Goal: Transaction & Acquisition: Purchase product/service

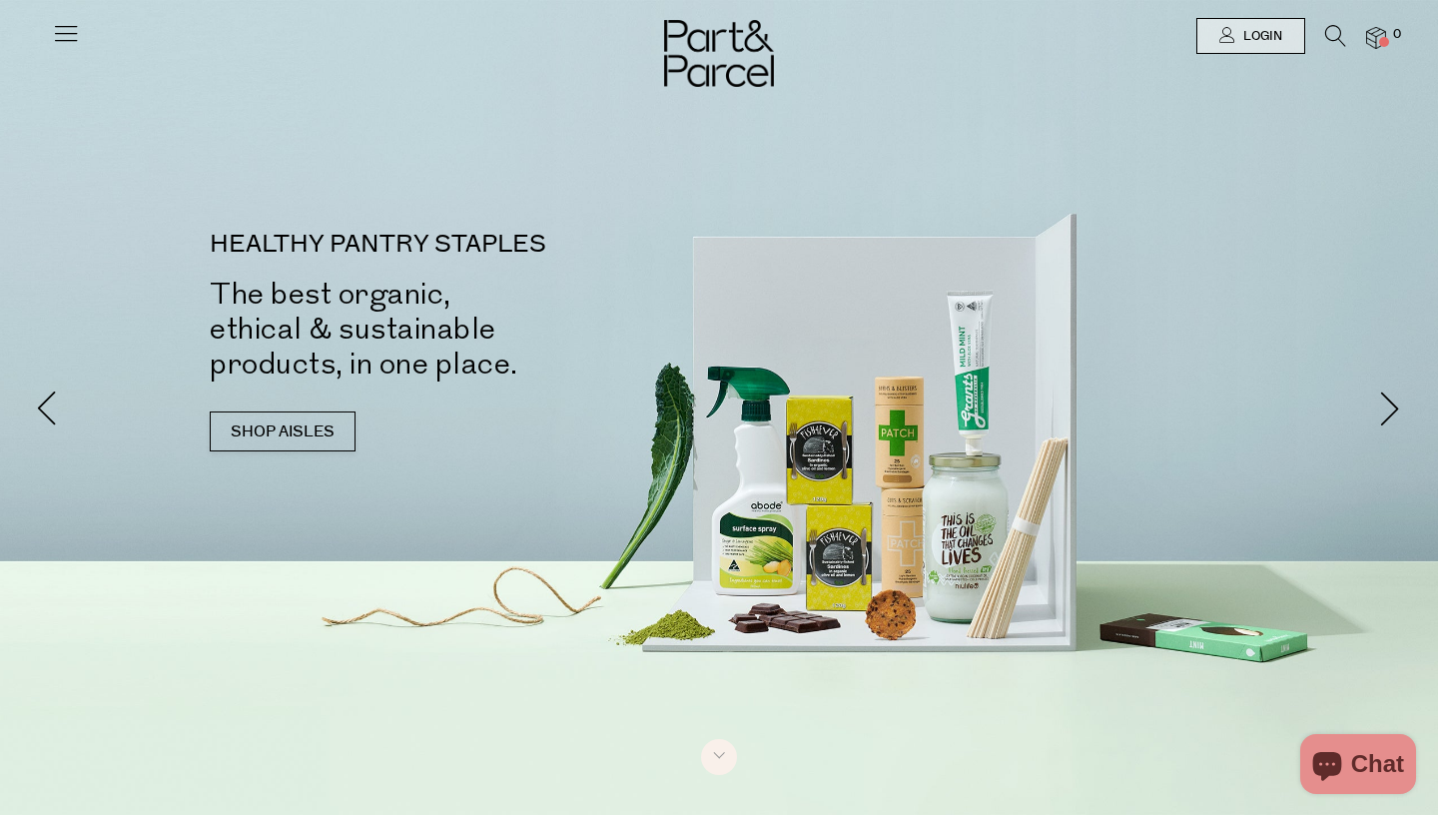
click at [1336, 40] on icon at bounding box center [1336, 36] width 21 height 22
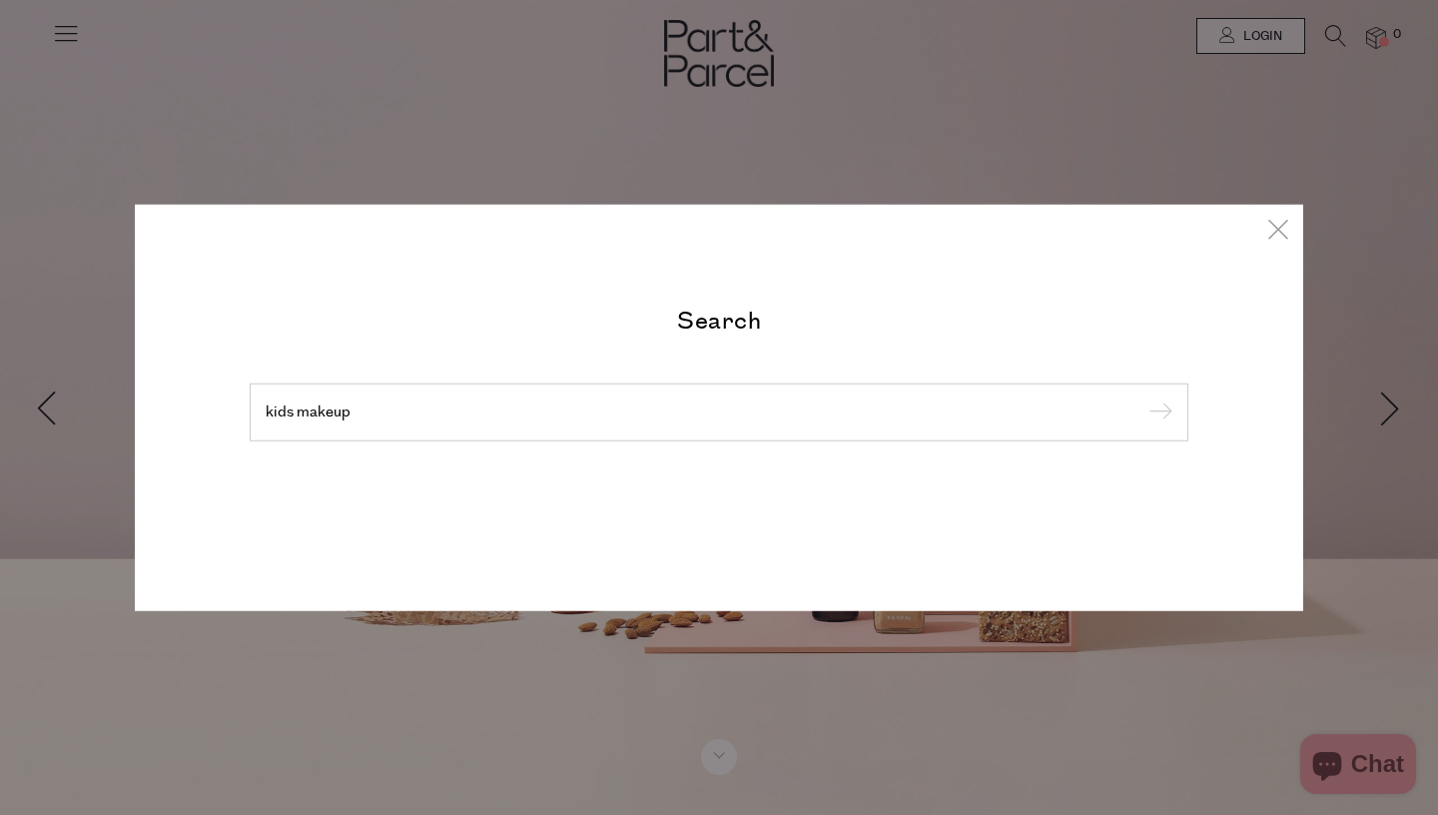
type input "kids makeup"
click at [1143, 399] on input "submit" at bounding box center [1158, 414] width 30 height 30
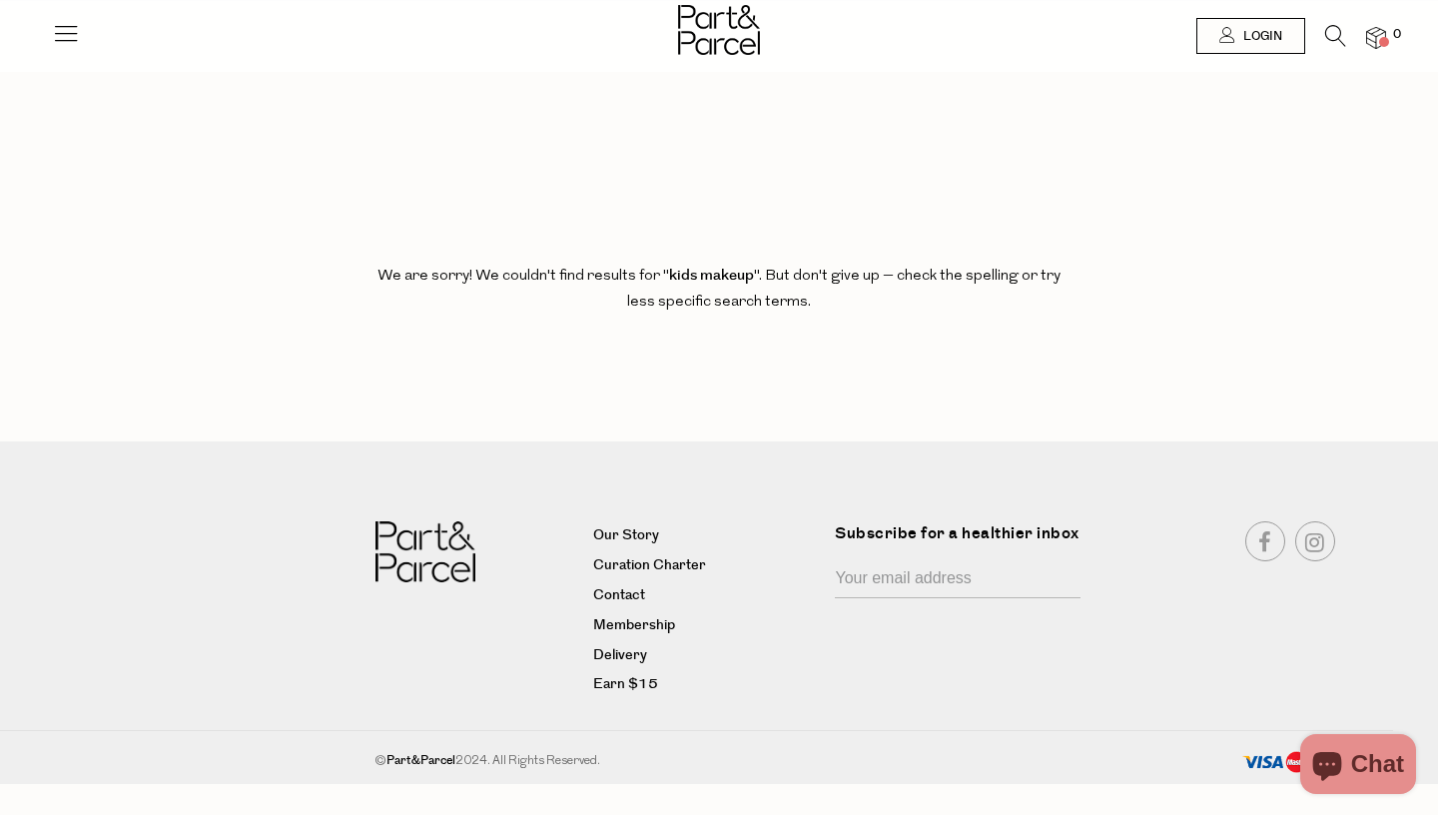
click at [69, 28] on icon at bounding box center [66, 33] width 28 height 28
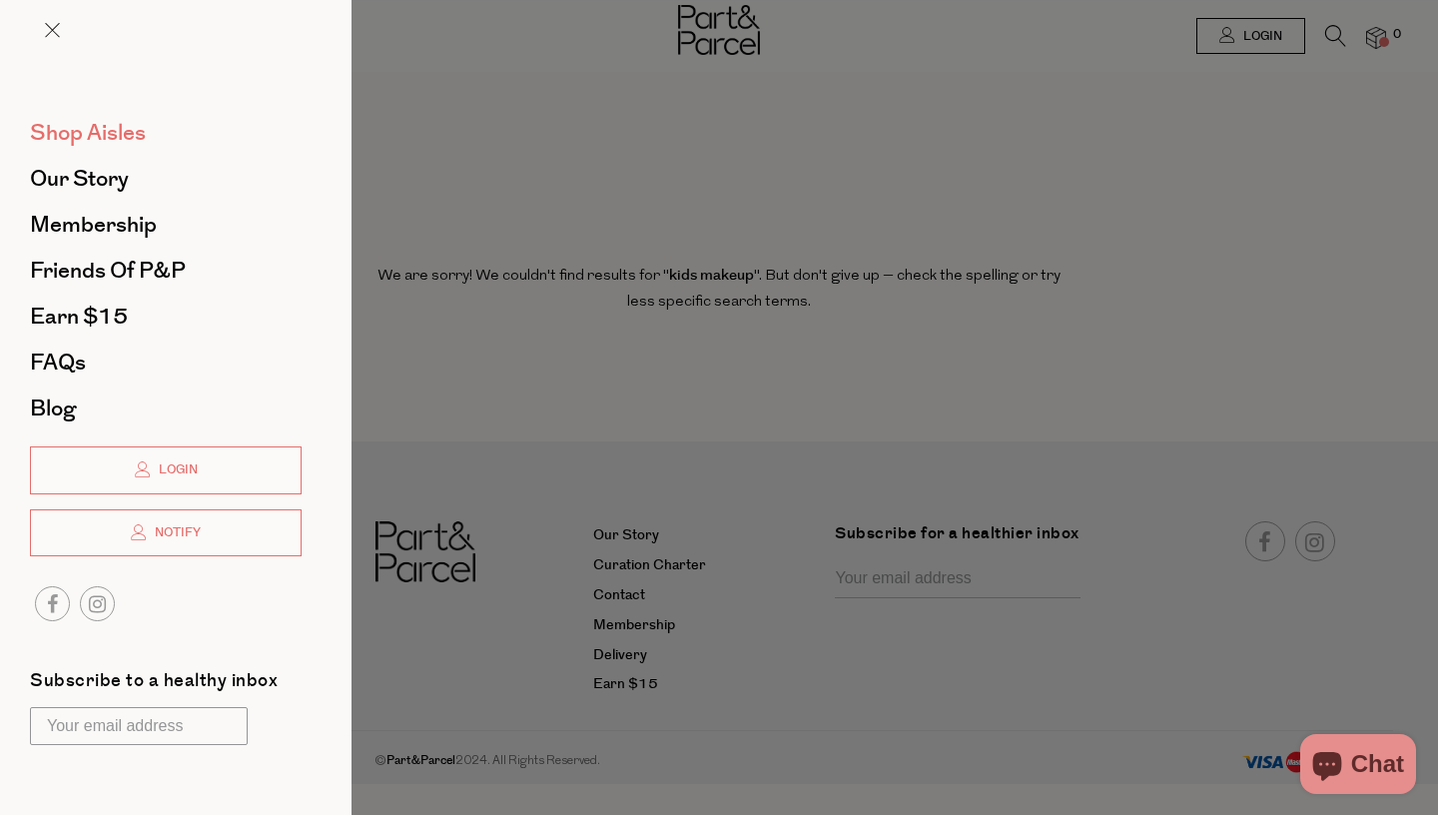
click at [92, 138] on span "Shop Aisles" at bounding box center [88, 133] width 116 height 32
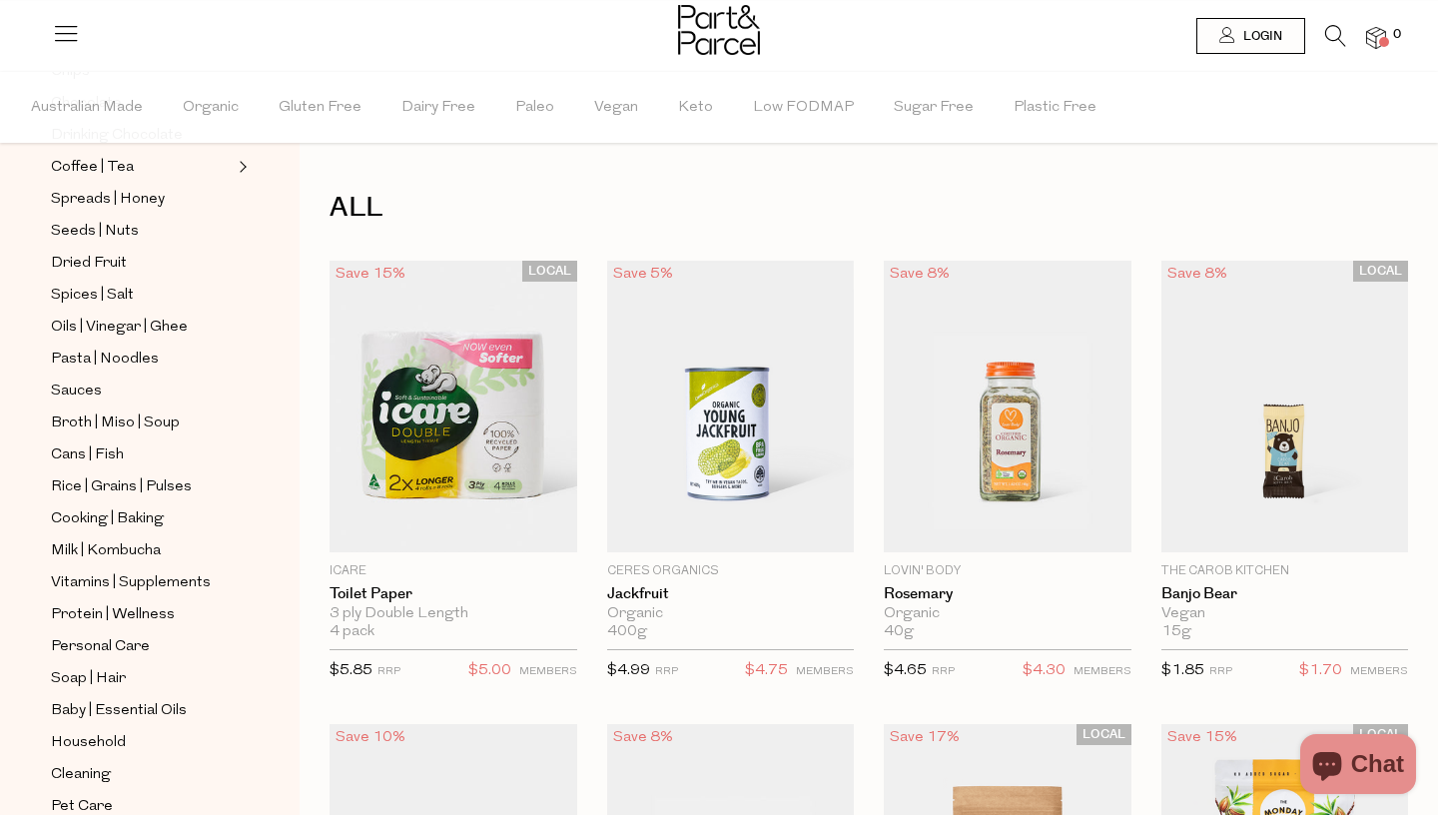
scroll to position [529, 0]
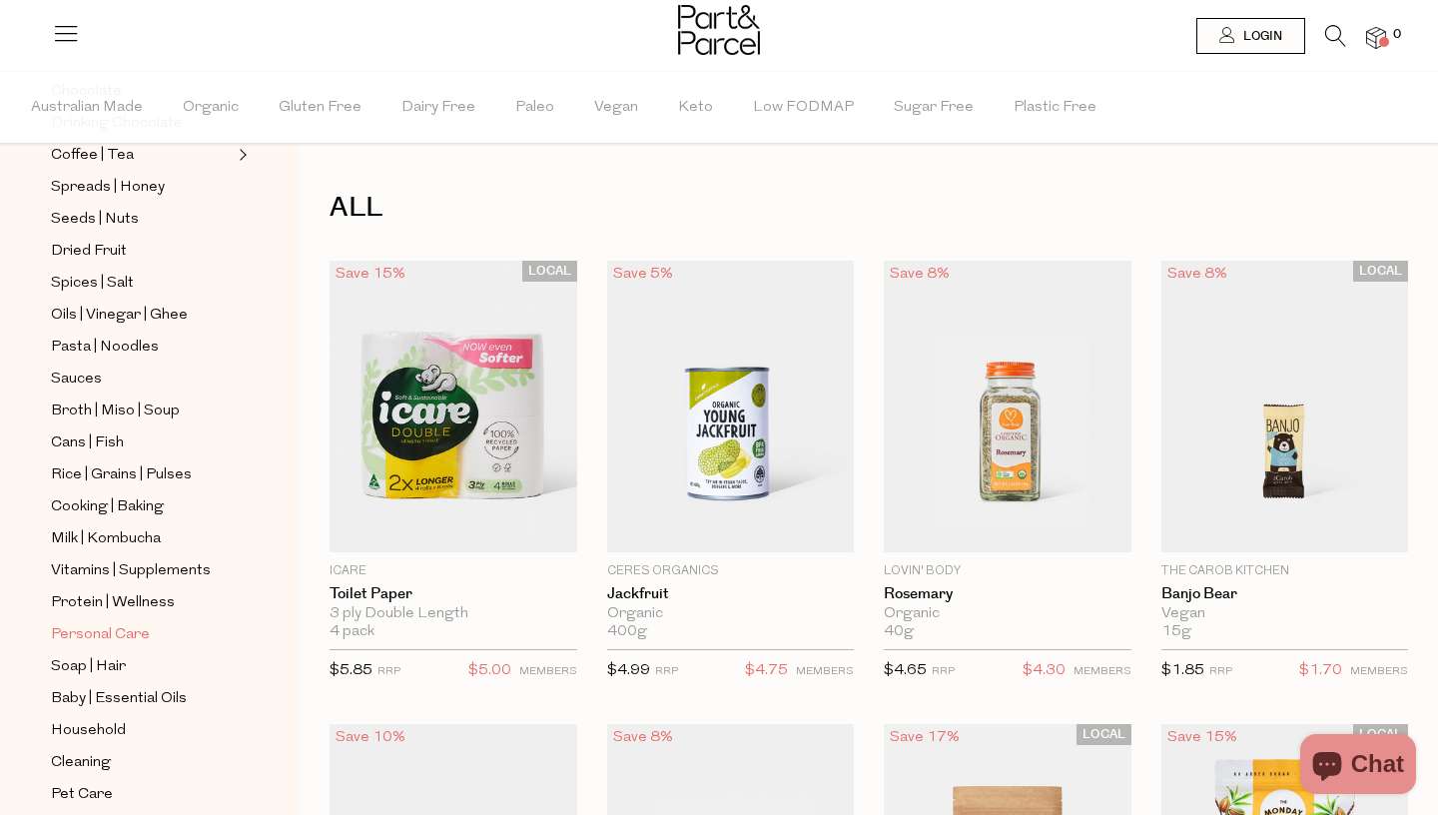
click at [91, 632] on span "Personal Care" at bounding box center [100, 635] width 99 height 24
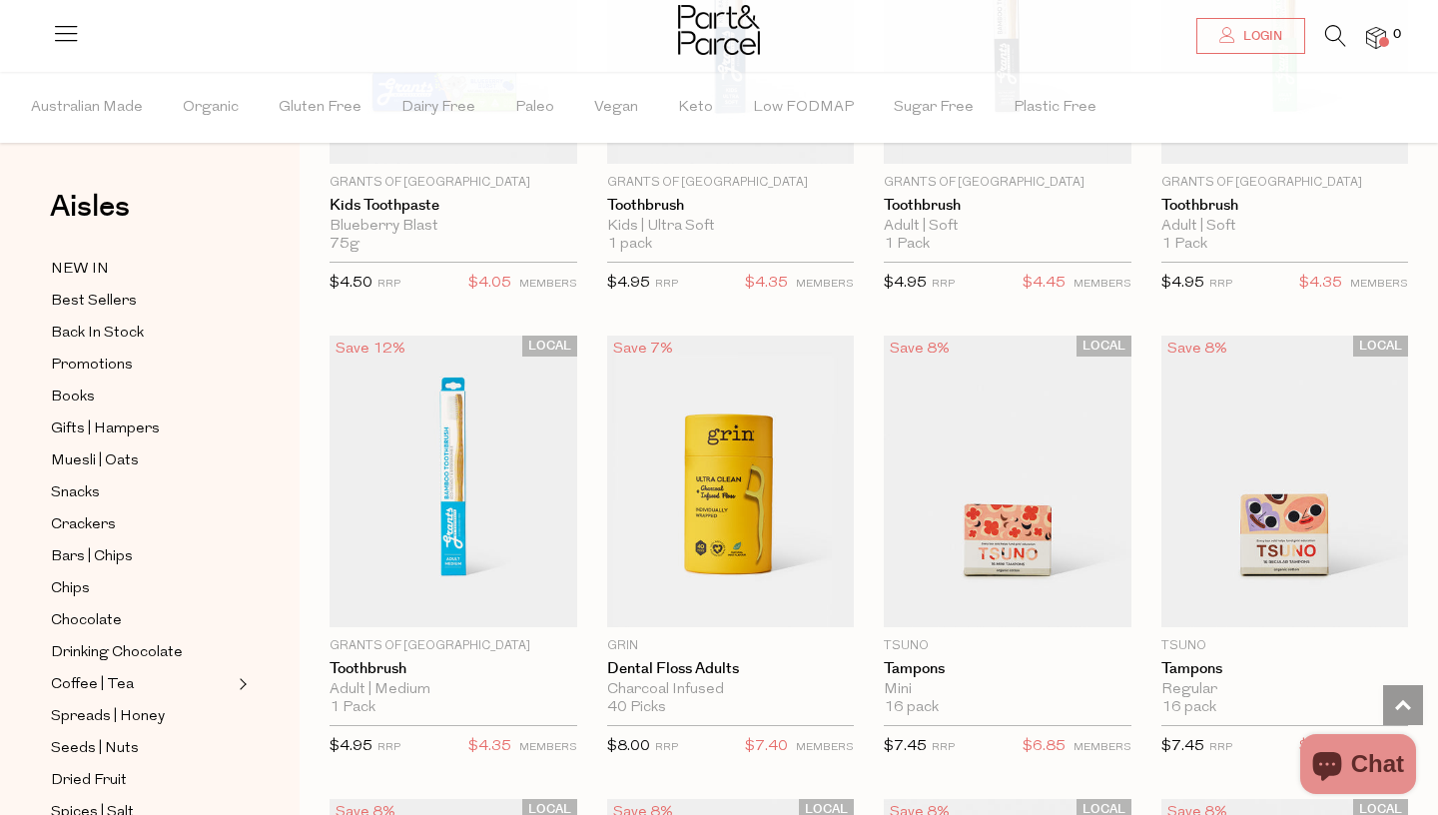
scroll to position [3635, 0]
